Goal: Information Seeking & Learning: Learn about a topic

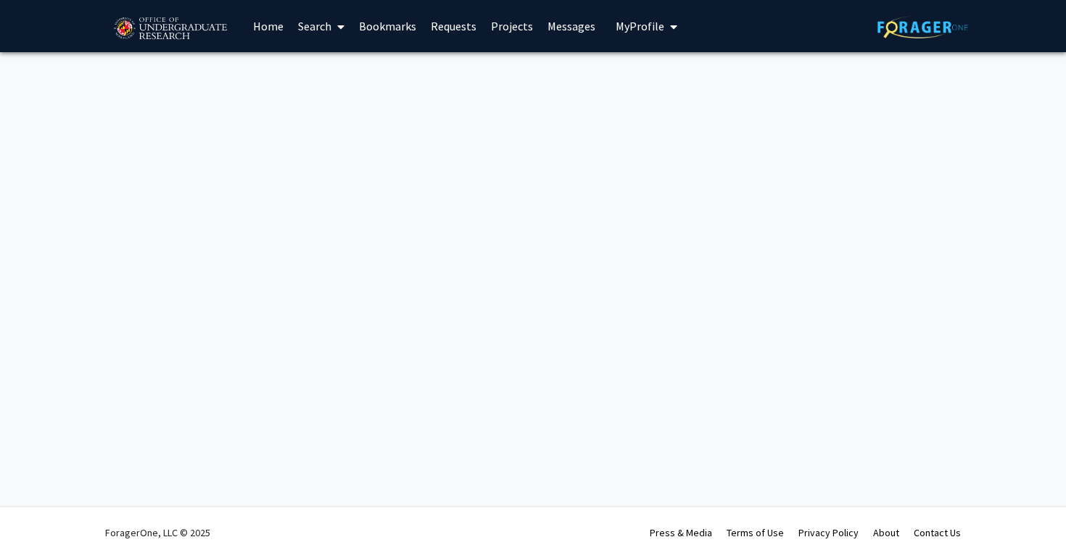
click at [379, 30] on link "Bookmarks" at bounding box center [388, 26] width 72 height 51
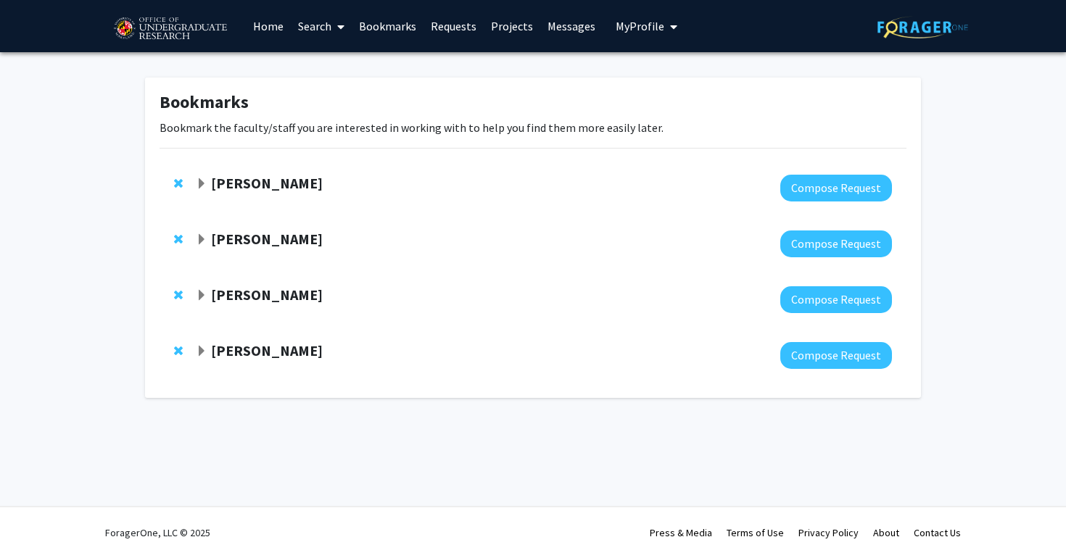
click at [273, 240] on strong "[PERSON_NAME]" at bounding box center [267, 239] width 112 height 18
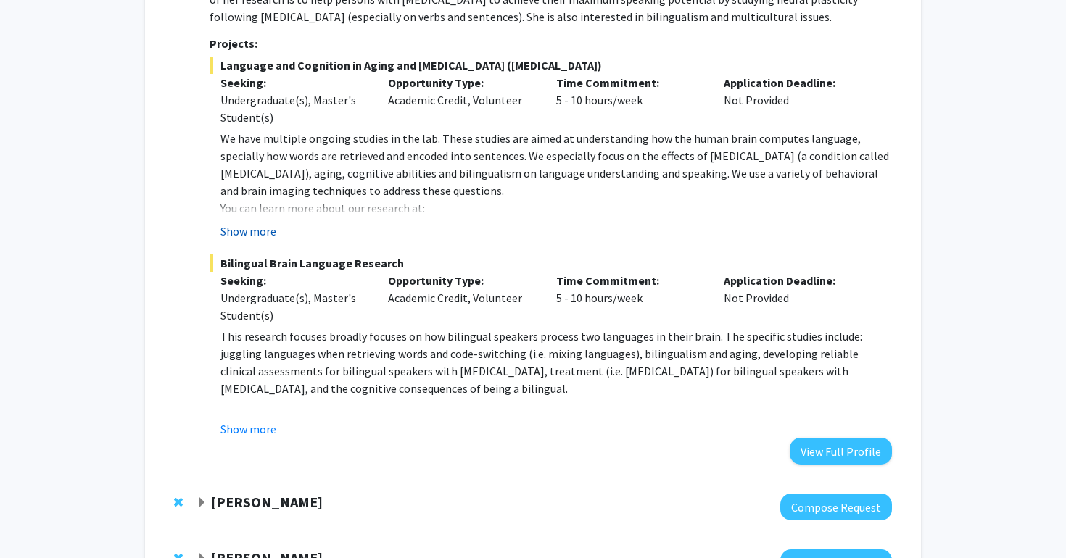
scroll to position [331, 0]
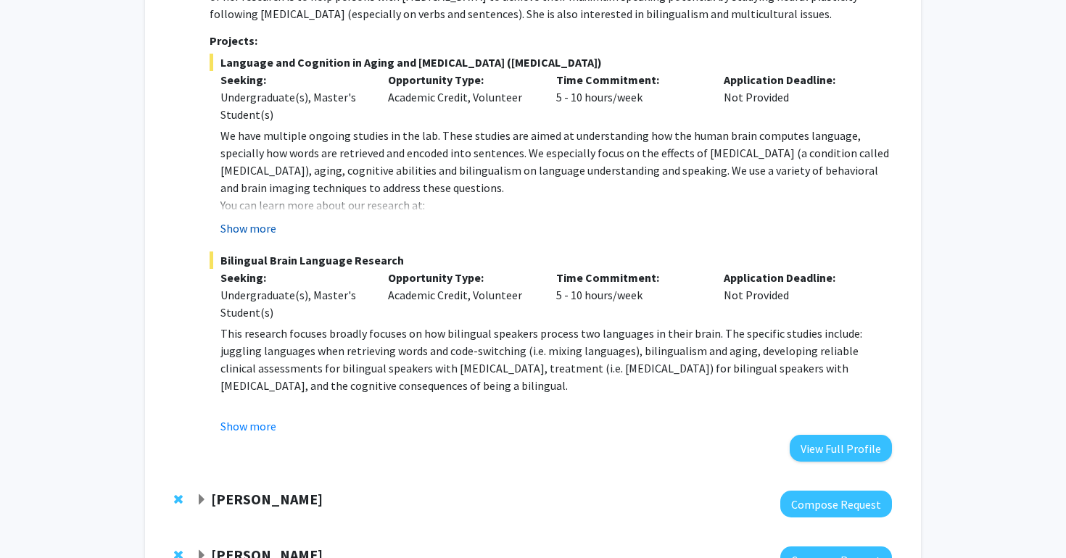
click at [253, 227] on button "Show more" at bounding box center [248, 228] width 56 height 17
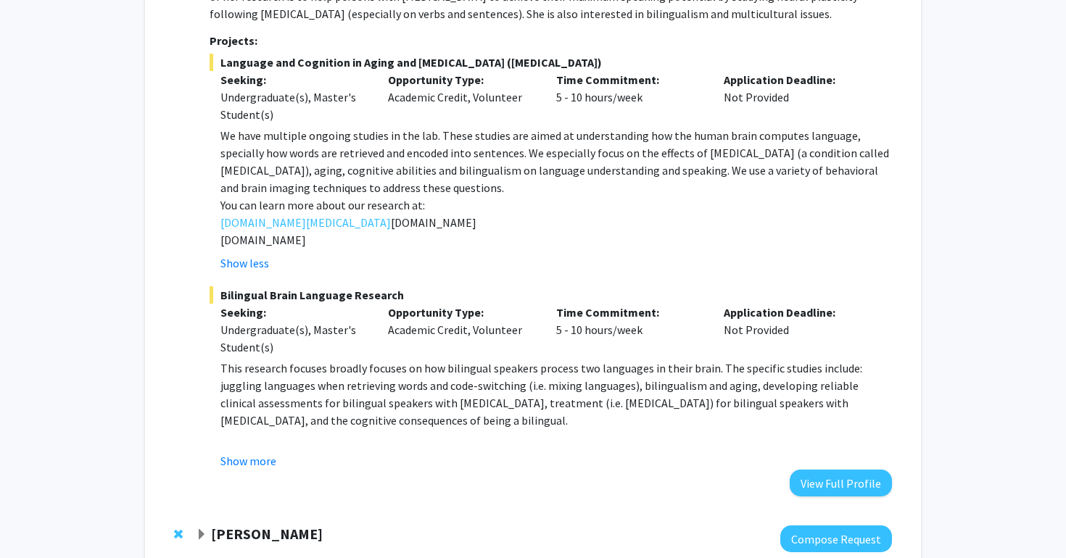
click at [462, 226] on p "[DOMAIN_NAME]" at bounding box center [555, 222] width 671 height 17
click at [816, 478] on button "View Full Profile" at bounding box center [840, 483] width 102 height 27
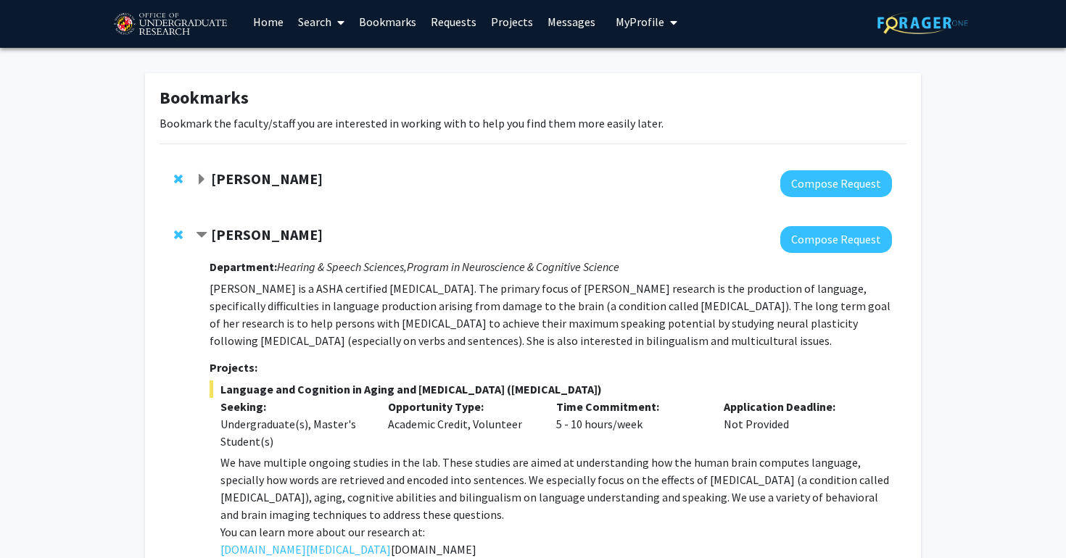
scroll to position [4, 0]
click at [269, 232] on strong "[PERSON_NAME]" at bounding box center [267, 234] width 112 height 18
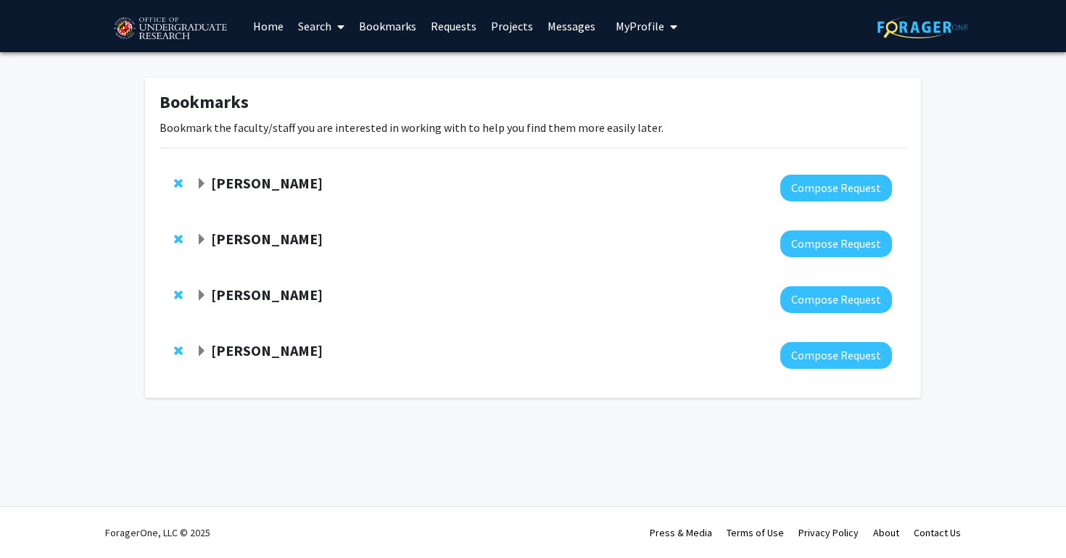
scroll to position [0, 0]
click at [266, 167] on div "Joseph Dien Compose Request" at bounding box center [532, 188] width 747 height 56
click at [262, 178] on strong "Joseph Dien" at bounding box center [267, 183] width 112 height 18
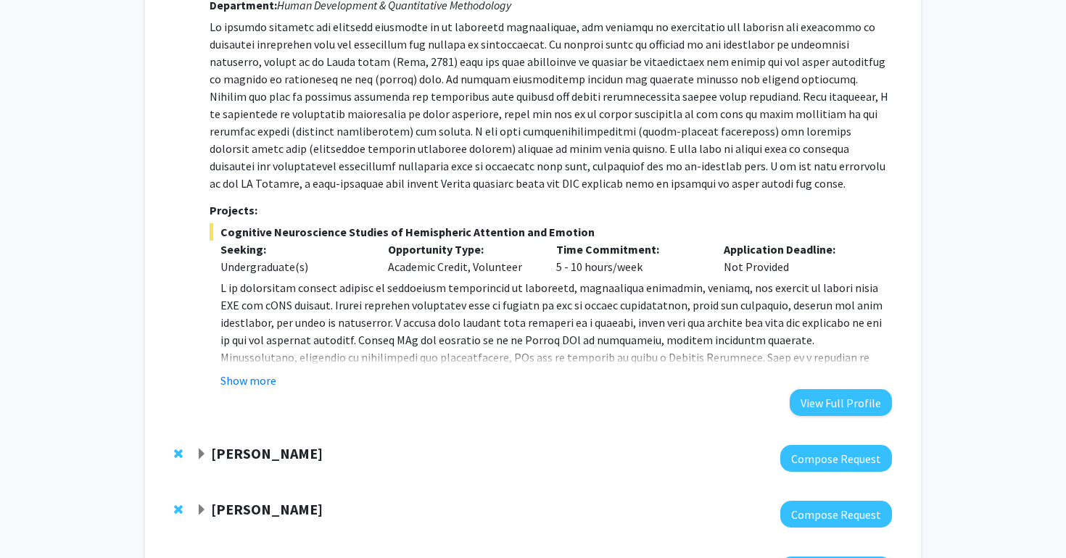
scroll to position [329, 0]
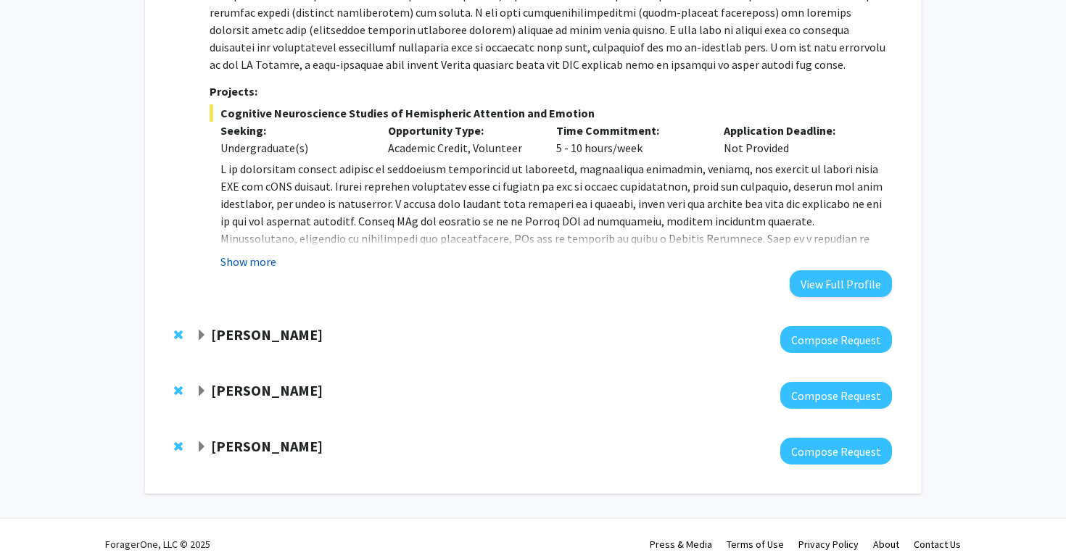
click at [257, 265] on button "Show more" at bounding box center [248, 261] width 56 height 17
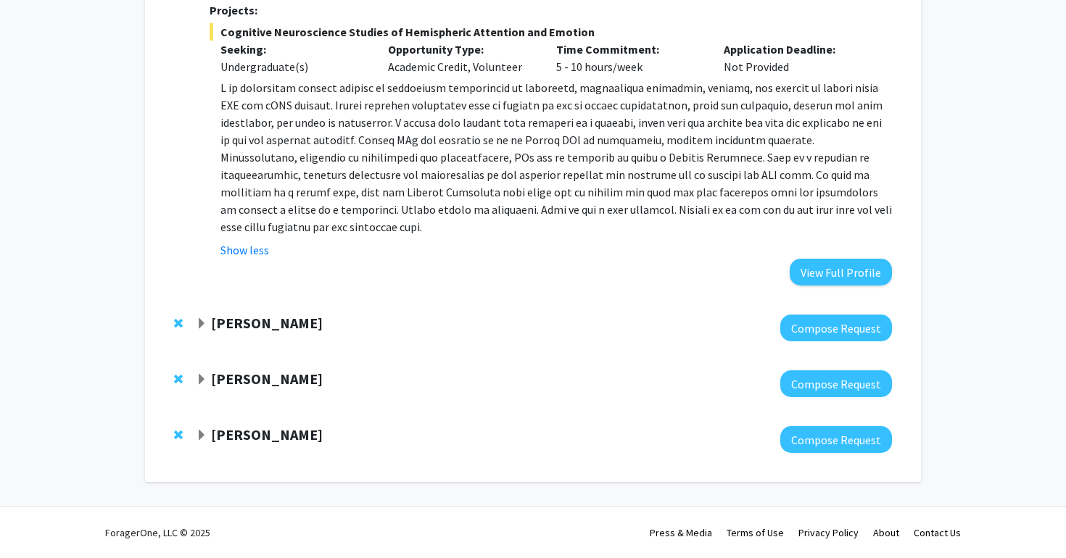
scroll to position [412, 0]
click at [245, 375] on strong "Macarena Farcuh Yuri" at bounding box center [267, 379] width 112 height 18
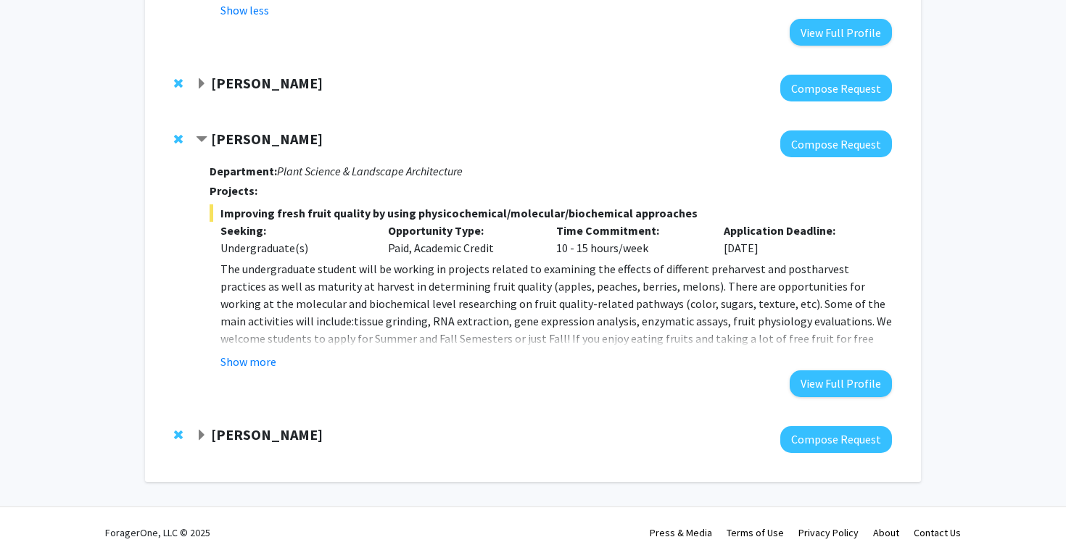
scroll to position [651, 0]
click at [251, 362] on button "Show more" at bounding box center [248, 361] width 56 height 17
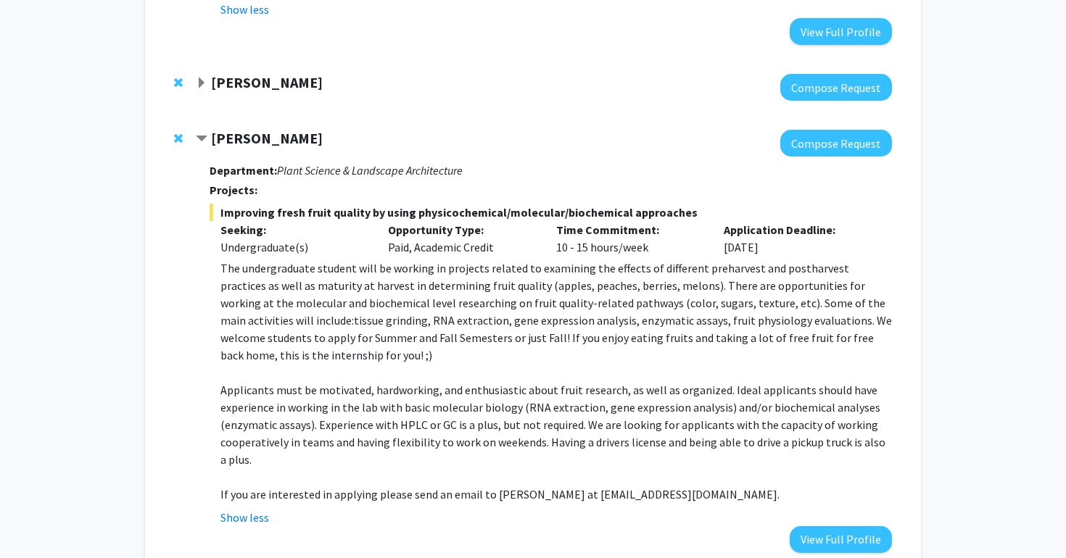
click at [296, 88] on strong "[PERSON_NAME]" at bounding box center [267, 82] width 112 height 18
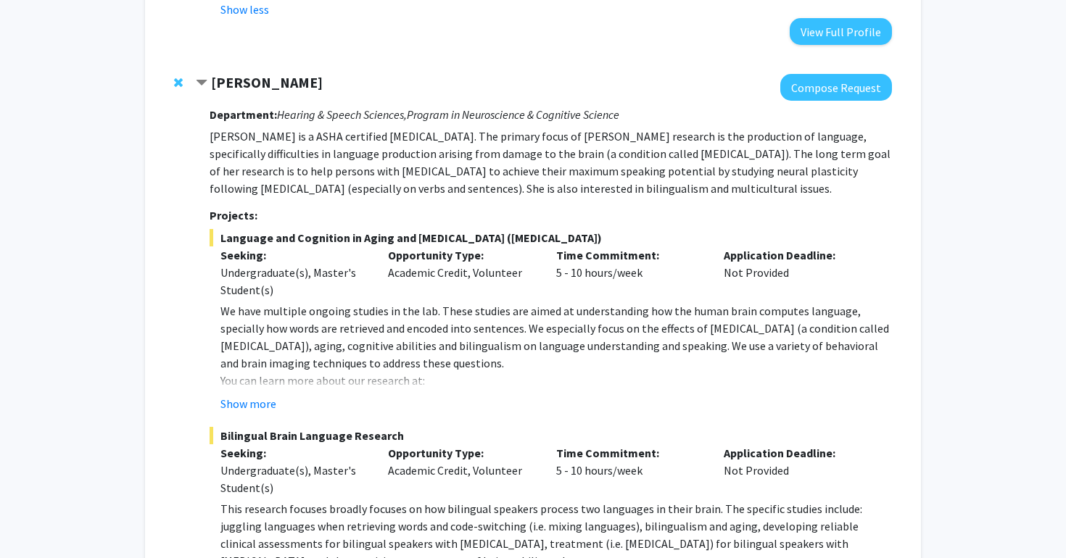
click at [296, 87] on strong "[PERSON_NAME]" at bounding box center [267, 82] width 112 height 18
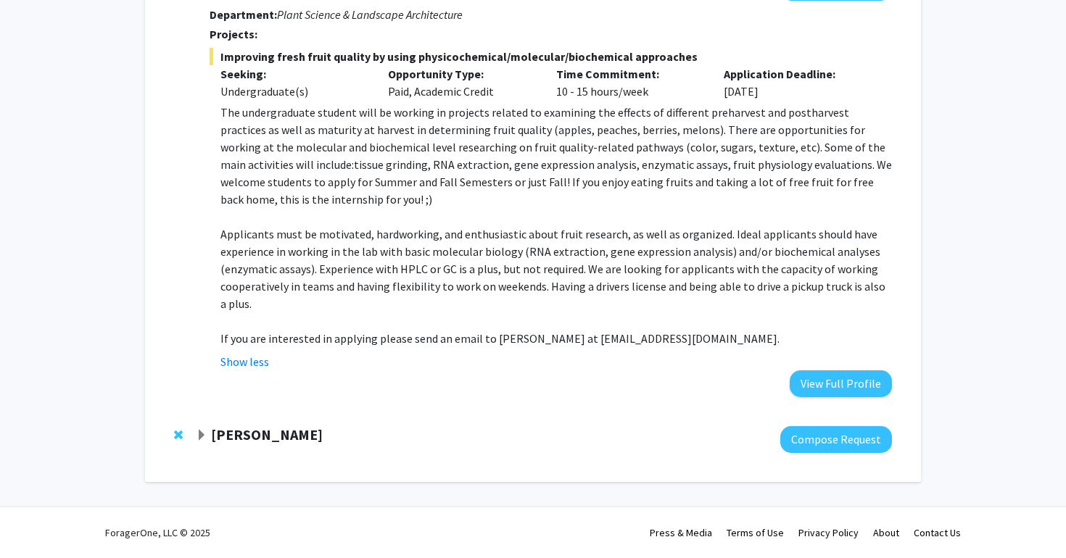
scroll to position [807, 0]
click at [320, 425] on strong "Alexander Shackman" at bounding box center [267, 434] width 112 height 18
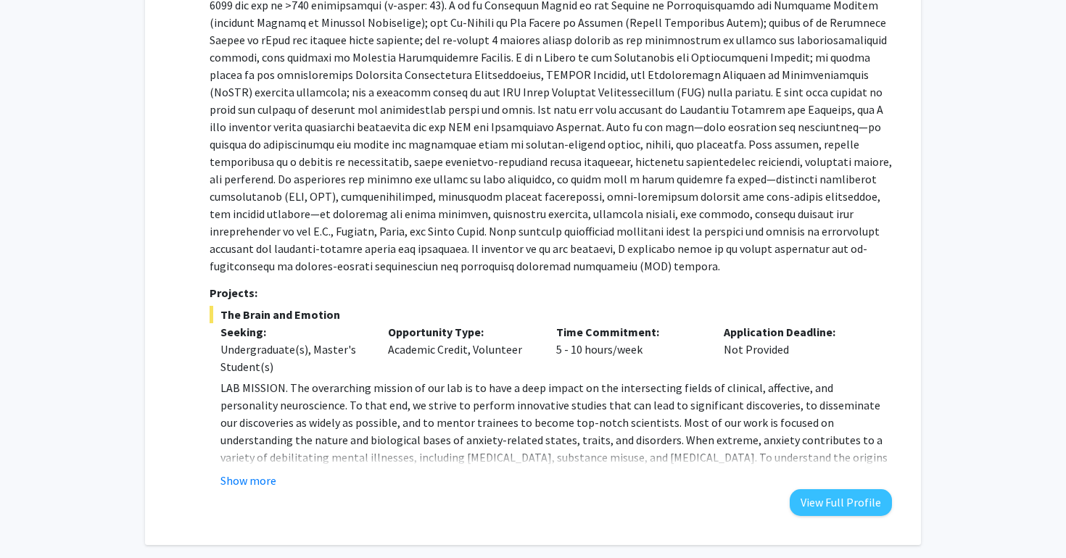
scroll to position [1347, 0]
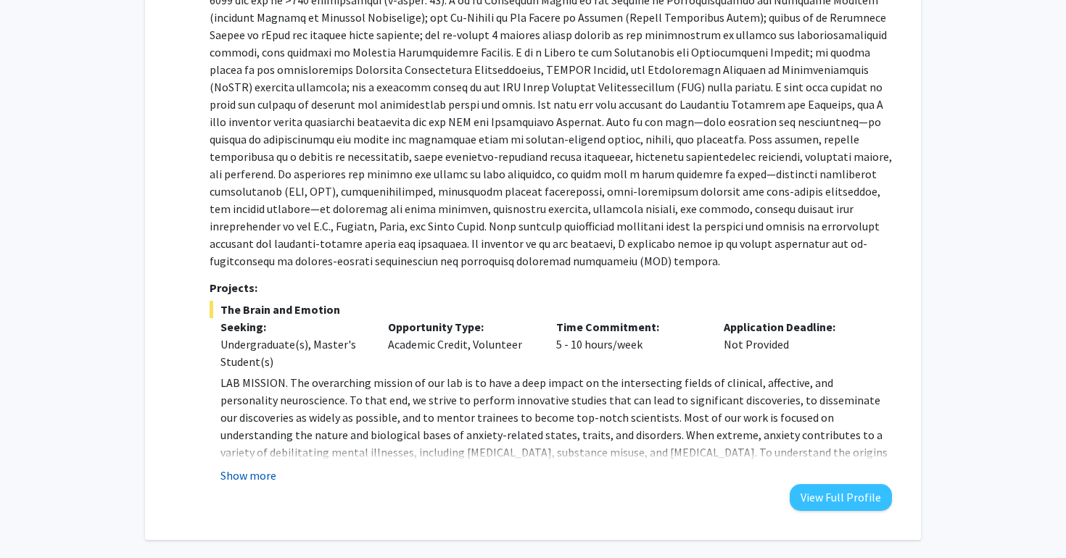
click at [257, 477] on button "Show more" at bounding box center [248, 475] width 56 height 17
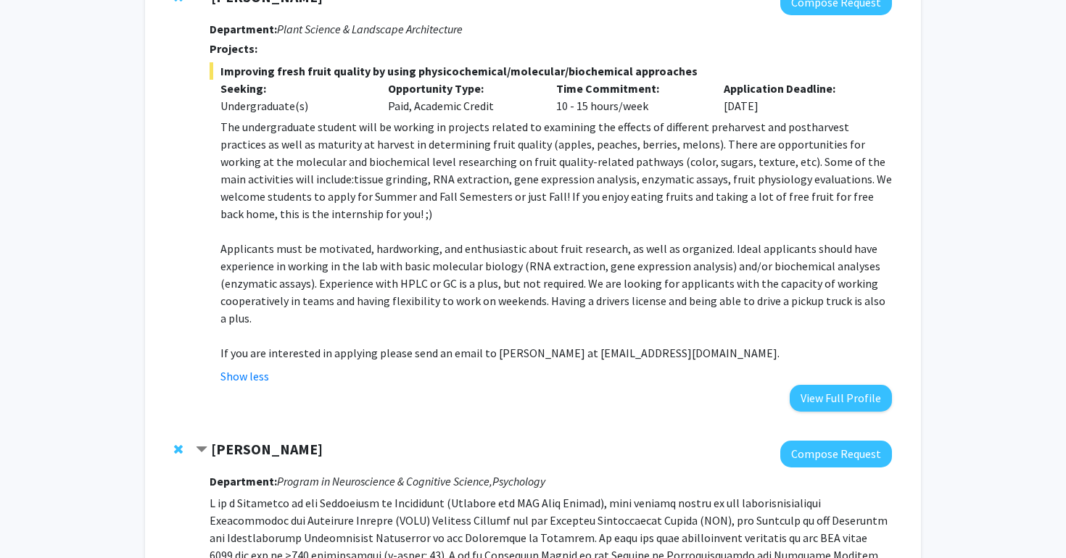
scroll to position [793, 0]
click at [833, 389] on button "View Full Profile" at bounding box center [840, 397] width 102 height 27
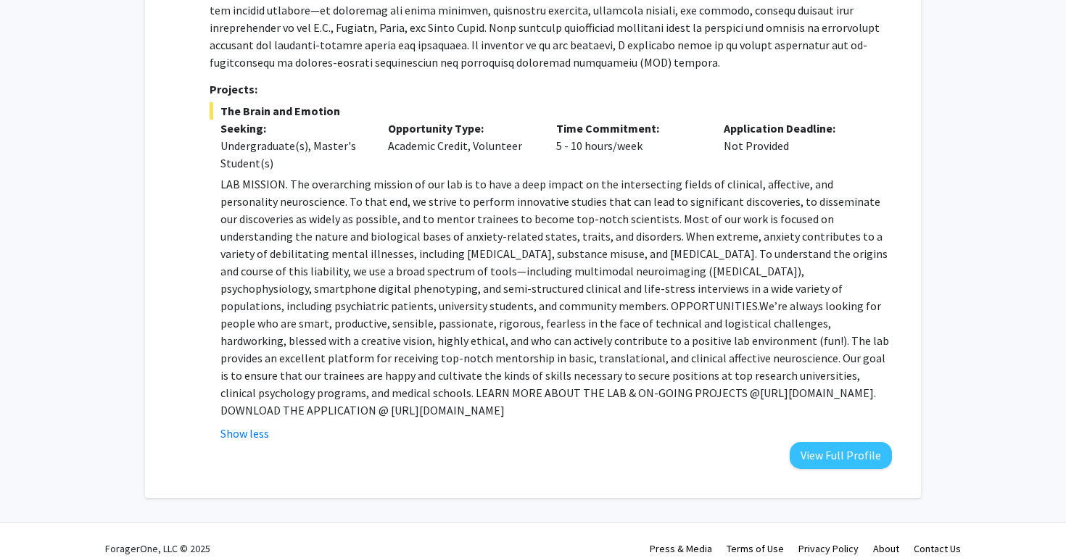
scroll to position [1545, 0]
click at [838, 443] on button "View Full Profile" at bounding box center [840, 456] width 102 height 27
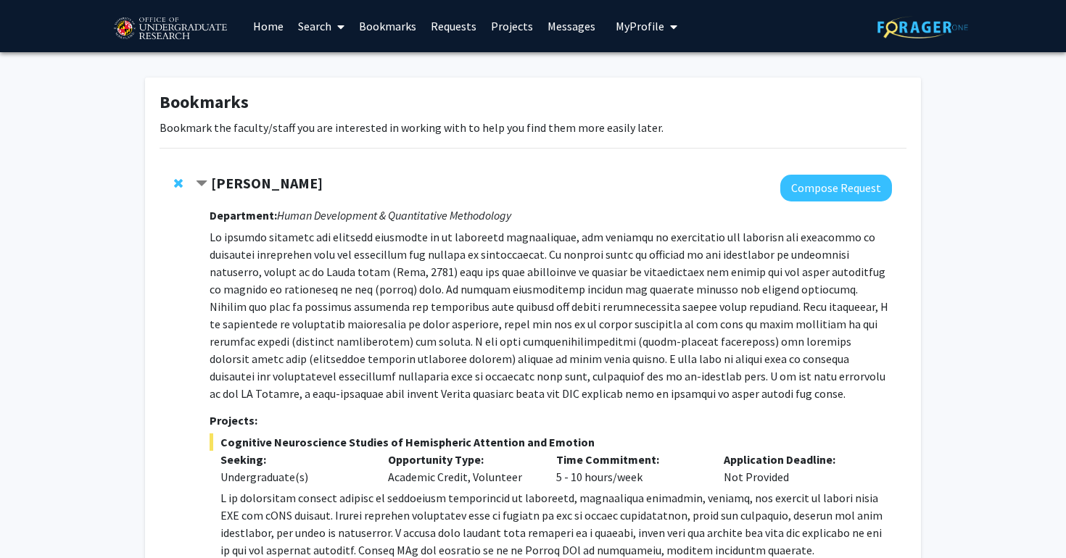
scroll to position [0, 0]
click at [176, 22] on img at bounding box center [170, 29] width 122 height 36
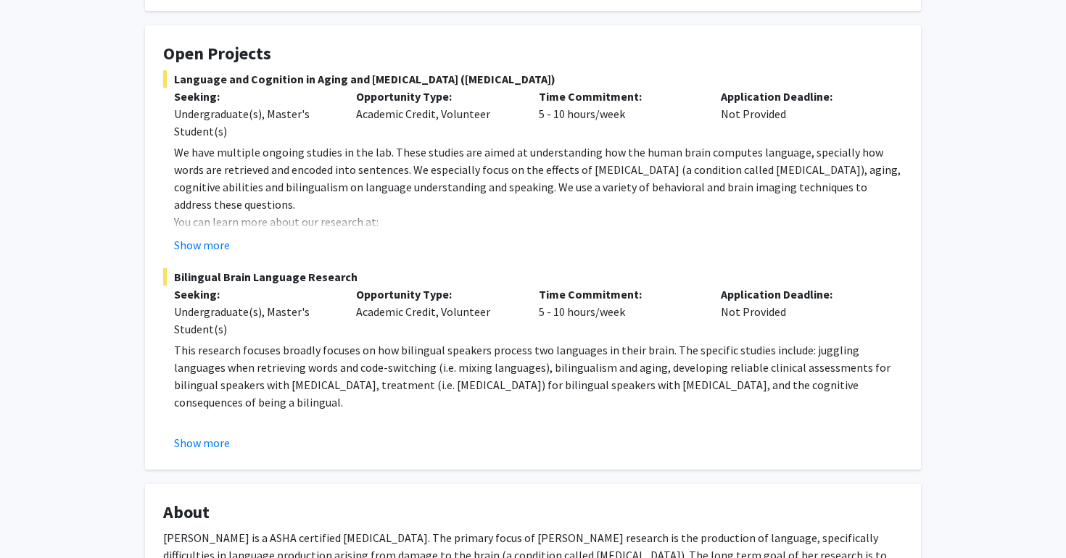
scroll to position [240, 0]
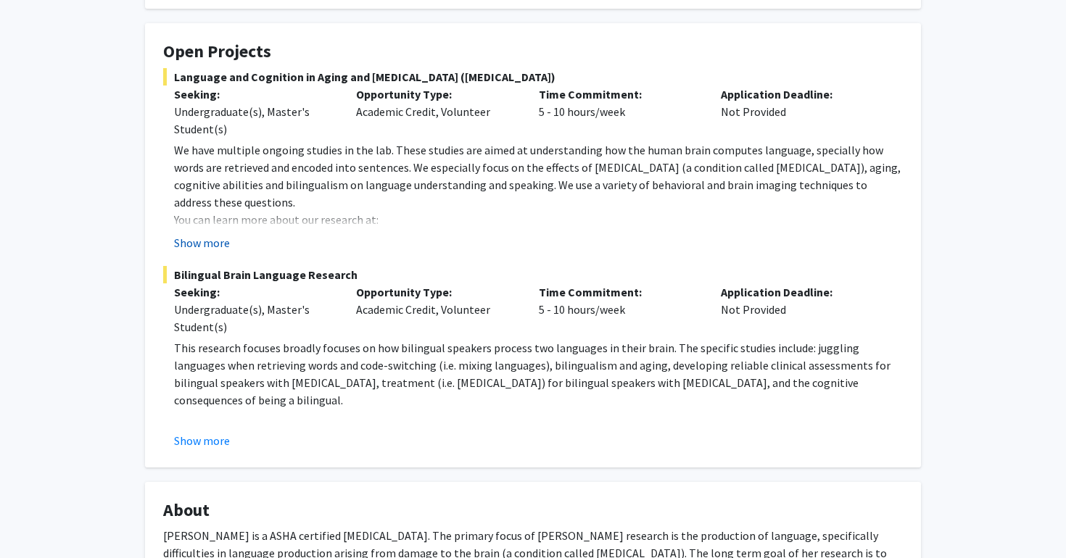
click at [195, 246] on button "Show more" at bounding box center [202, 242] width 56 height 17
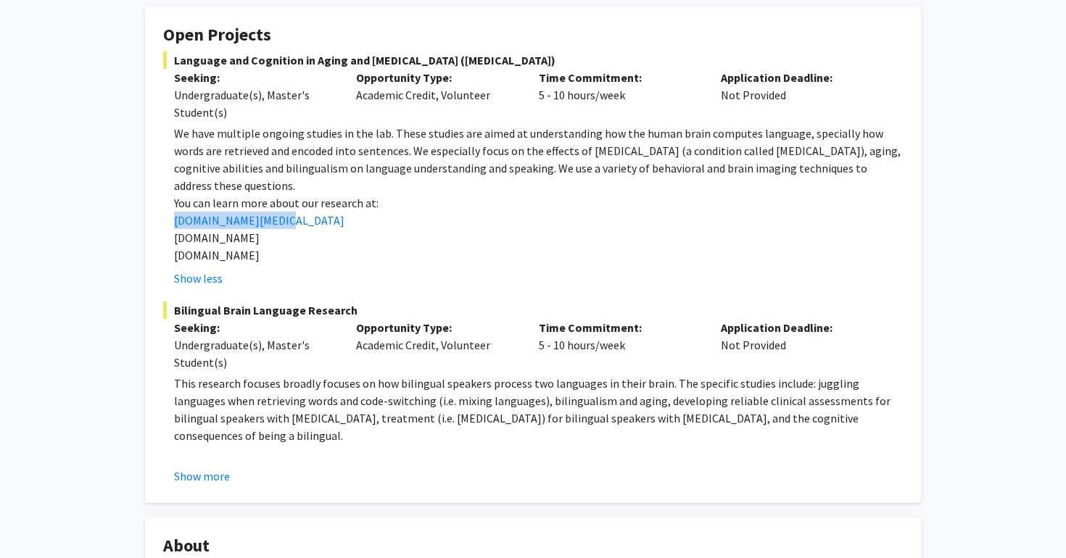
scroll to position [241, 0]
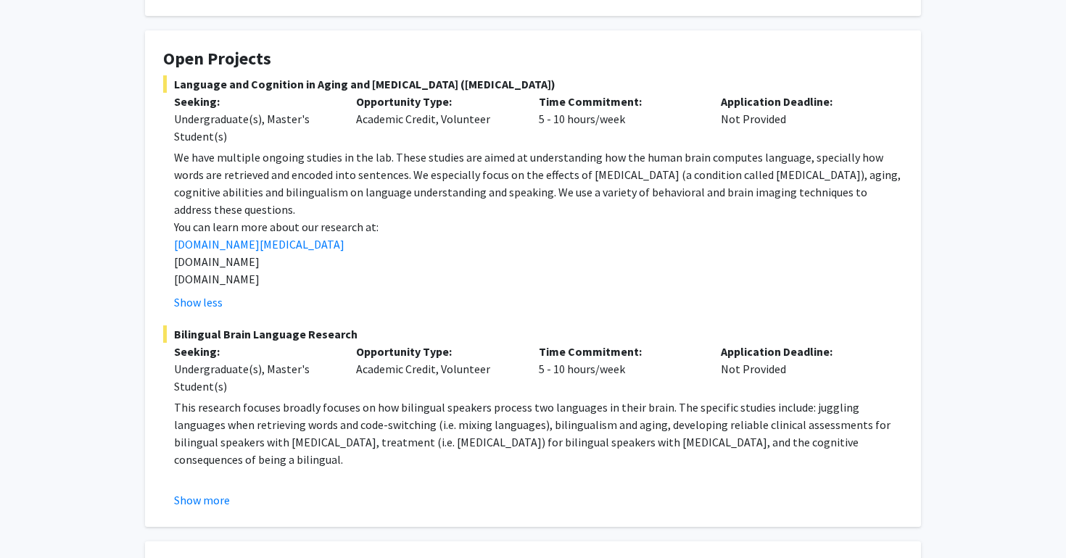
scroll to position [230, 0]
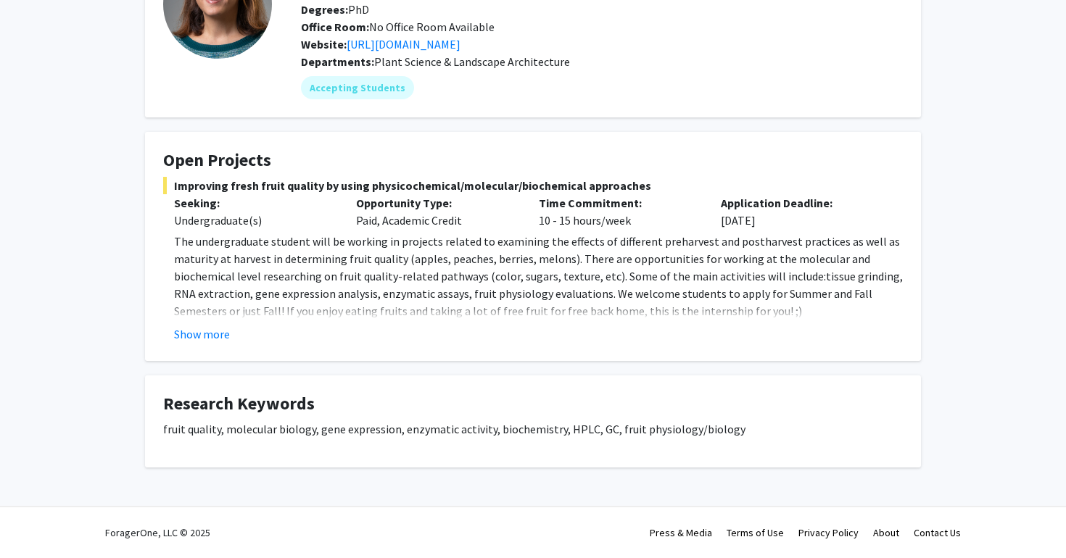
scroll to position [132, 0]
click at [208, 320] on fg-read-more "The undergraduate student will be working in projects related to examining the …" at bounding box center [532, 288] width 739 height 110
click at [215, 334] on button "Show more" at bounding box center [202, 333] width 56 height 17
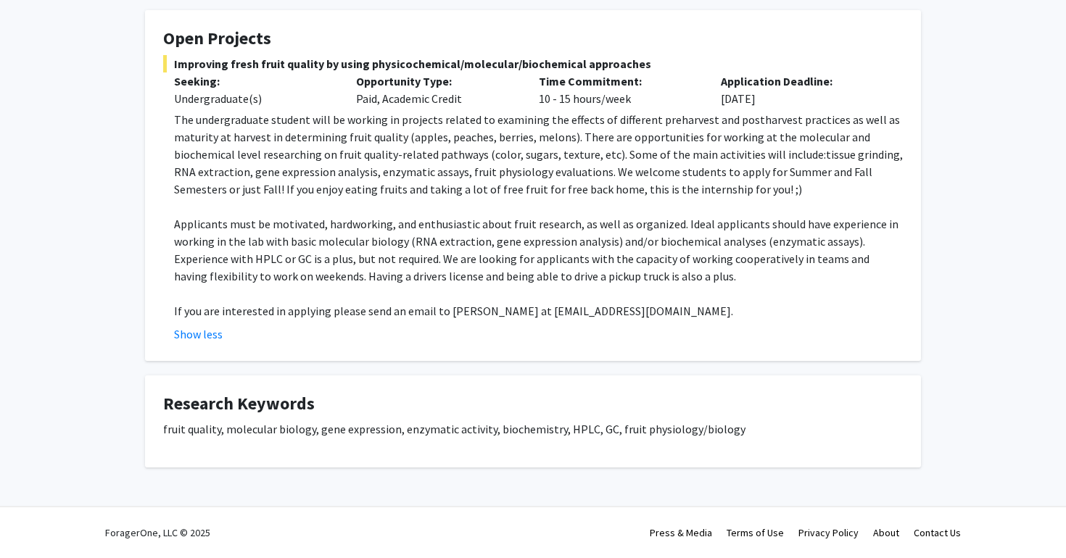
scroll to position [254, 0]
